Goal: Navigation & Orientation: Find specific page/section

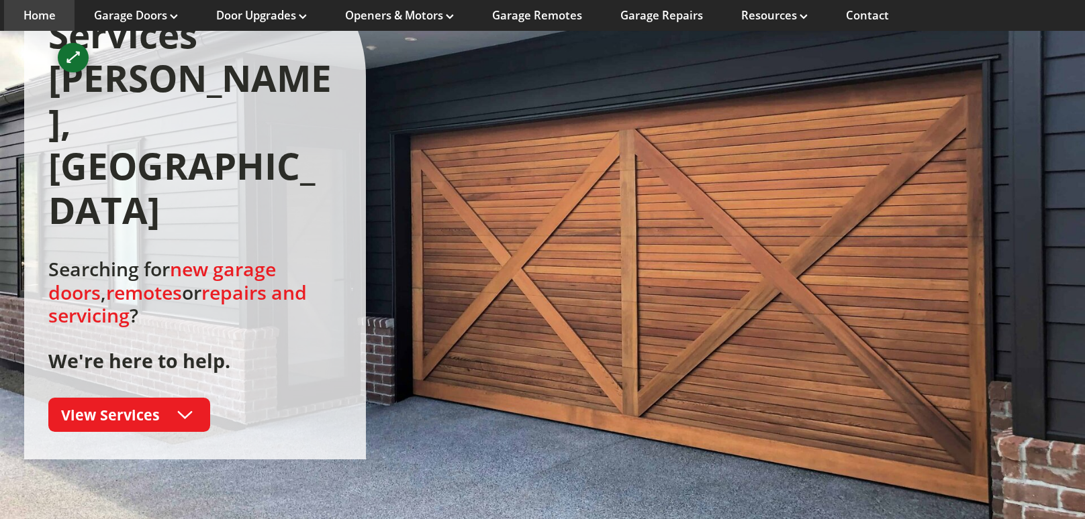
scroll to position [332, 0]
